Goal: Task Accomplishment & Management: Manage account settings

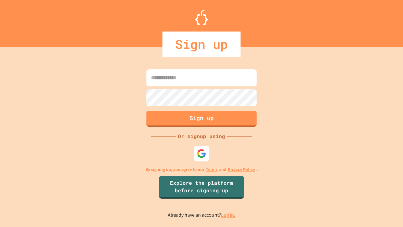
click at [229, 215] on link "Log in." at bounding box center [228, 215] width 14 height 7
